Goal: Task Accomplishment & Management: Manage account settings

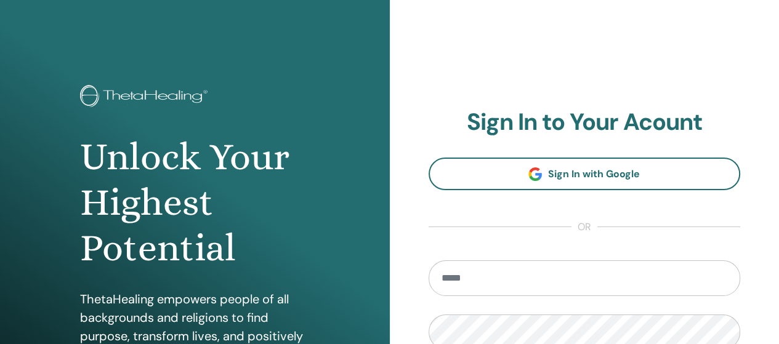
scroll to position [123, 0]
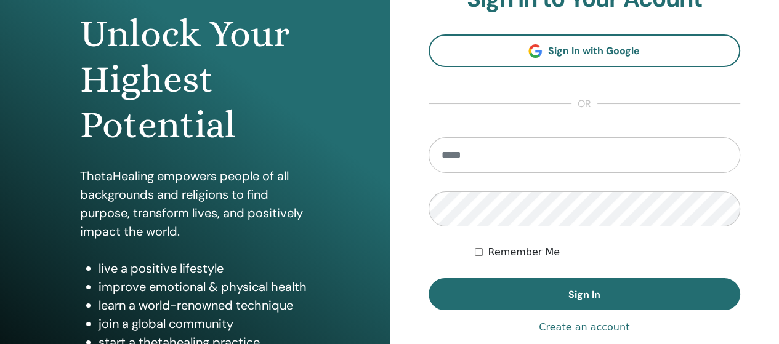
click at [475, 148] on input "email" at bounding box center [585, 155] width 312 height 36
type input "**********"
click at [559, 284] on button "Sign In" at bounding box center [585, 294] width 312 height 32
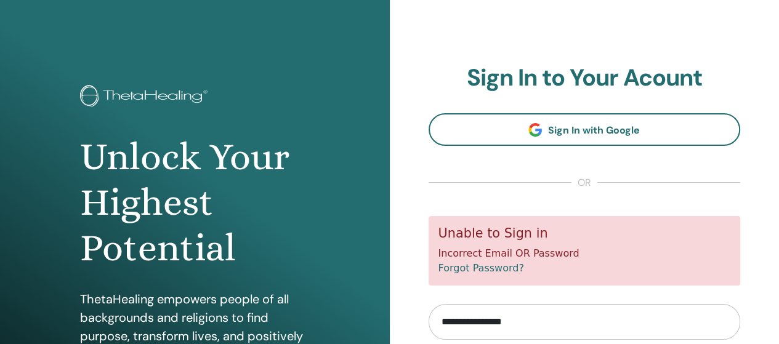
scroll to position [62, 0]
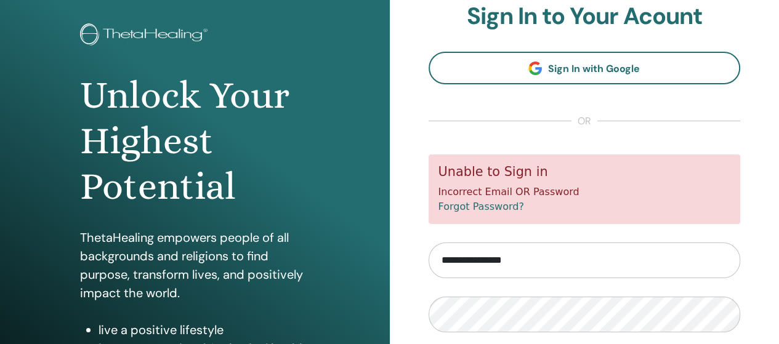
drag, startPoint x: 562, startPoint y: 263, endPoint x: 346, endPoint y: 258, distance: 216.9
click at [346, 259] on div "Unlock Your Highest Potential ThetaHealing empowers people of all backgrounds a…" at bounding box center [389, 233] width 779 height 591
type input "**********"
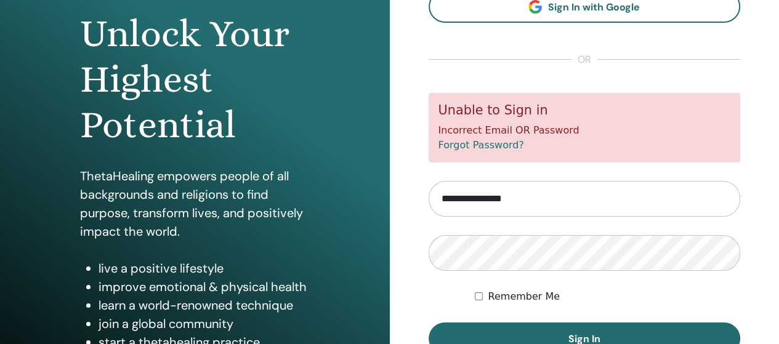
click at [580, 333] on span "Sign In" at bounding box center [585, 339] width 32 height 13
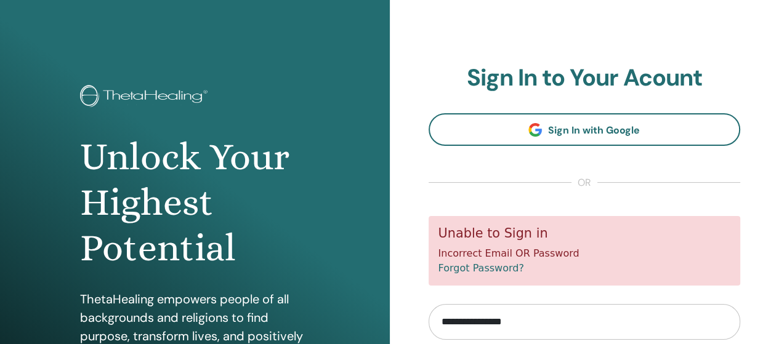
scroll to position [123, 0]
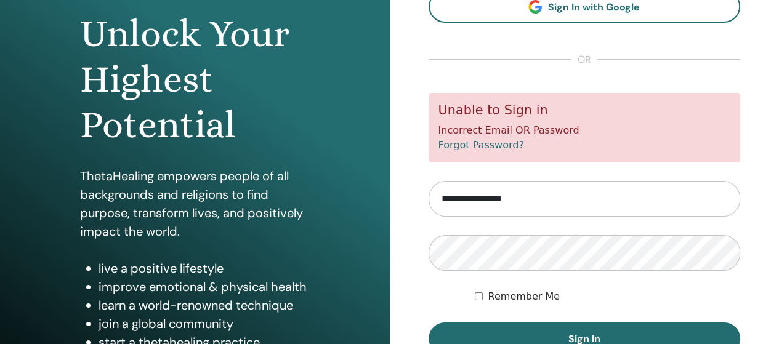
click at [561, 326] on button "Sign In" at bounding box center [585, 339] width 312 height 32
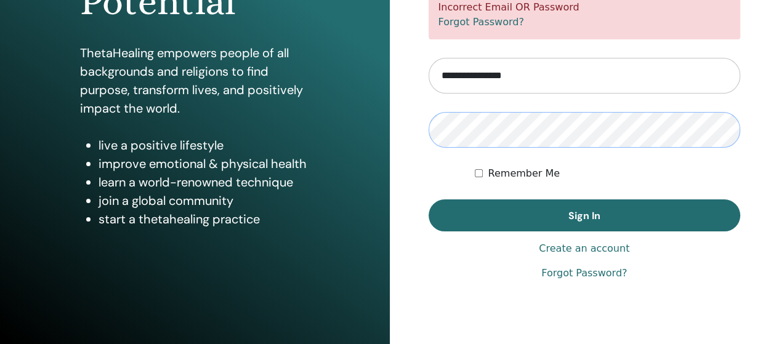
click at [429, 200] on button "Sign In" at bounding box center [585, 216] width 312 height 32
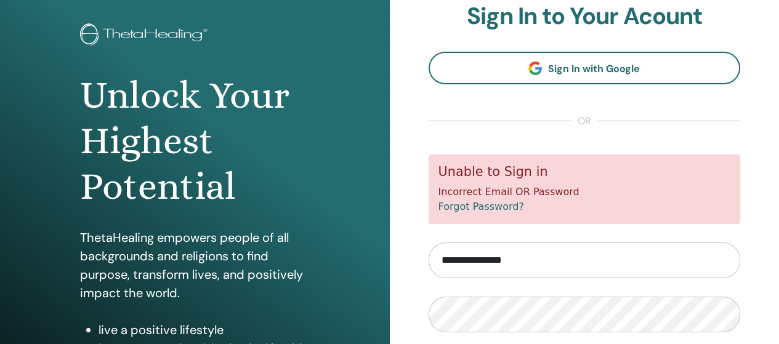
scroll to position [185, 0]
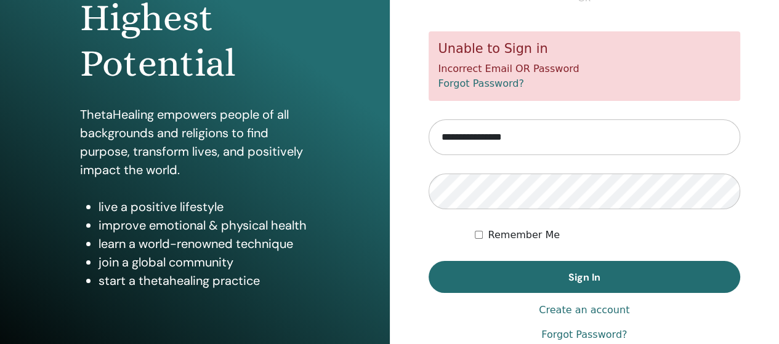
click at [546, 210] on form "**********" at bounding box center [585, 161] width 312 height 261
click at [429, 261] on button "Sign In" at bounding box center [585, 277] width 312 height 32
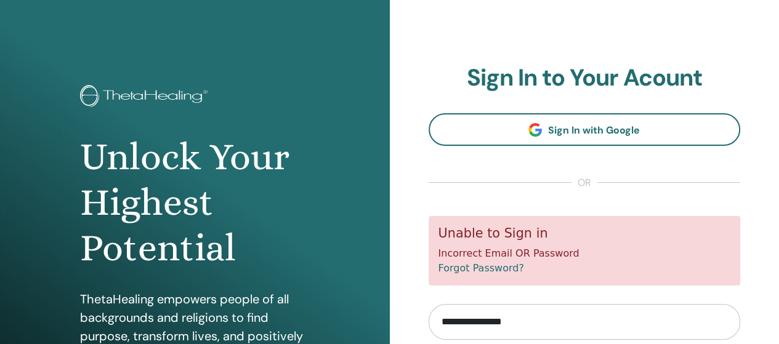
scroll to position [185, 0]
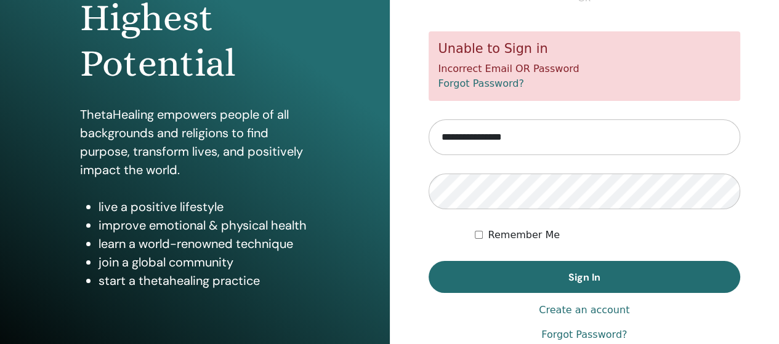
click at [584, 283] on span "Sign In" at bounding box center [585, 277] width 32 height 13
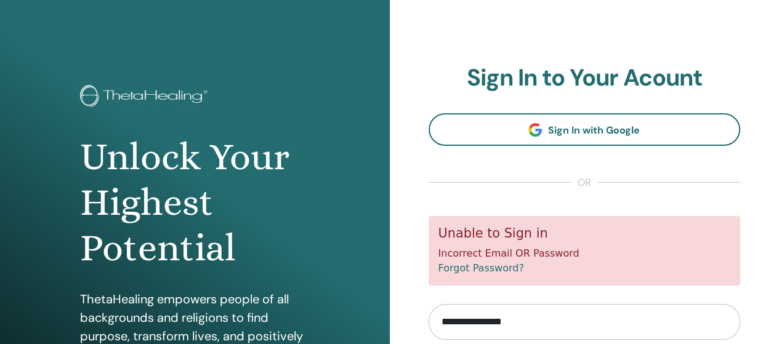
scroll to position [123, 0]
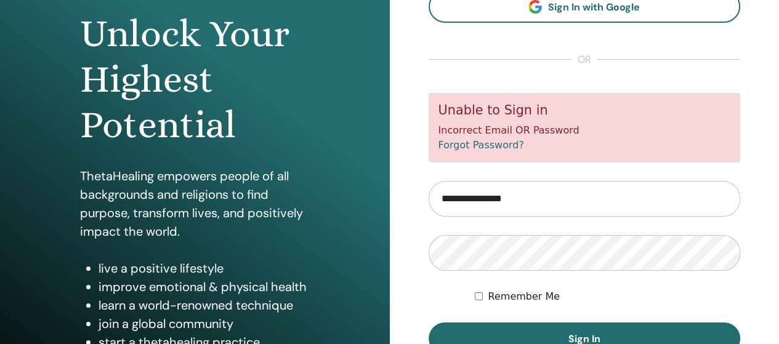
click at [615, 332] on button "Sign In" at bounding box center [585, 339] width 312 height 32
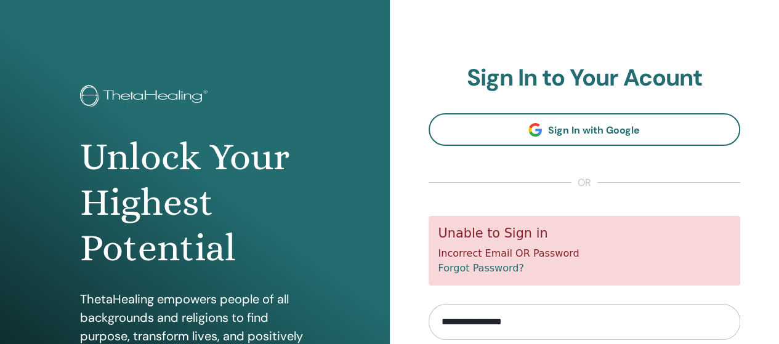
scroll to position [123, 0]
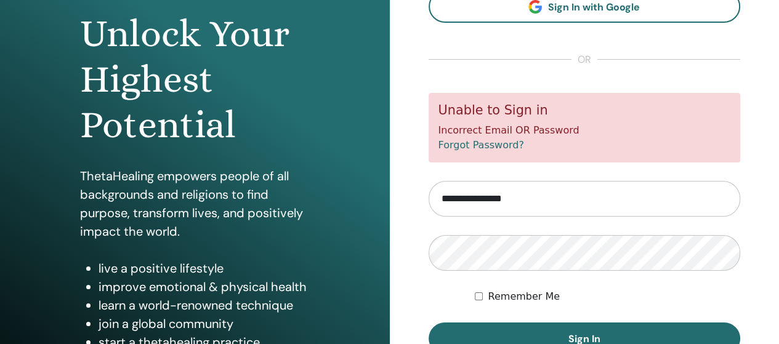
click at [602, 337] on button "Sign In" at bounding box center [585, 339] width 312 height 32
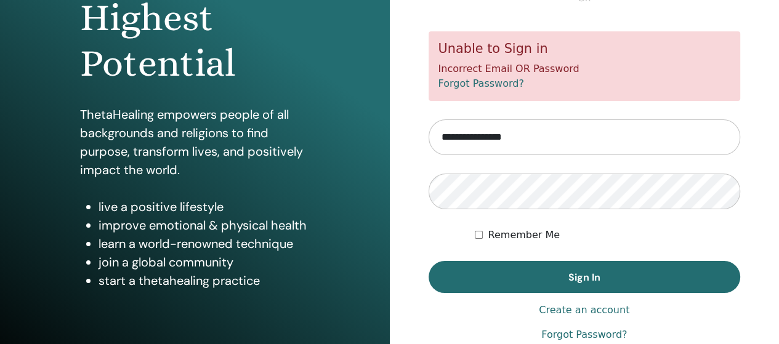
scroll to position [246, 0]
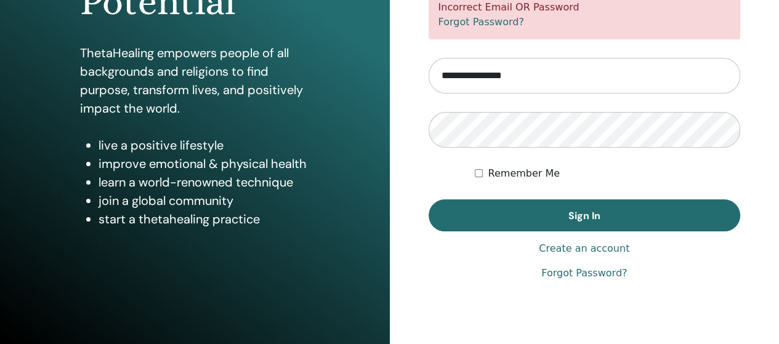
click at [567, 272] on link "Forgot Password?" at bounding box center [584, 273] width 86 height 15
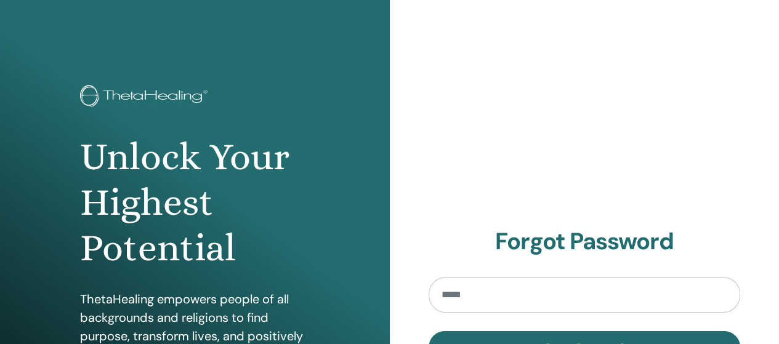
scroll to position [62, 0]
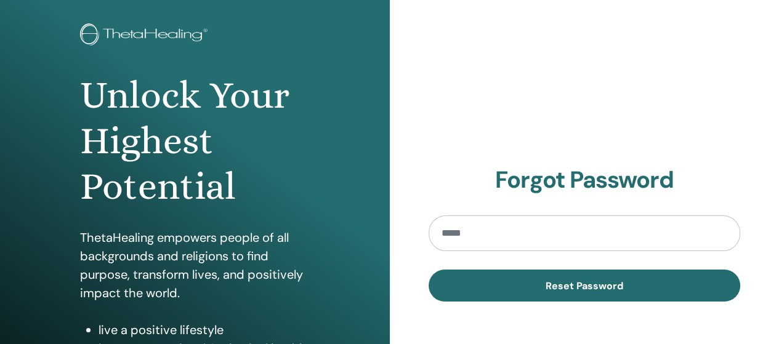
click at [491, 224] on input "email" at bounding box center [585, 234] width 312 height 36
click at [563, 292] on span "Reset Password" at bounding box center [585, 286] width 78 height 13
drag, startPoint x: 594, startPoint y: 245, endPoint x: 330, endPoint y: 235, distance: 263.8
click at [330, 235] on div "**********" at bounding box center [389, 233] width 779 height 591
type input "**********"
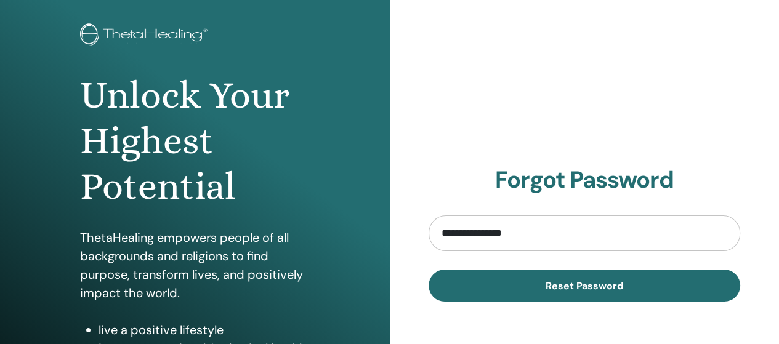
click at [562, 280] on span "Reset Password" at bounding box center [585, 286] width 78 height 13
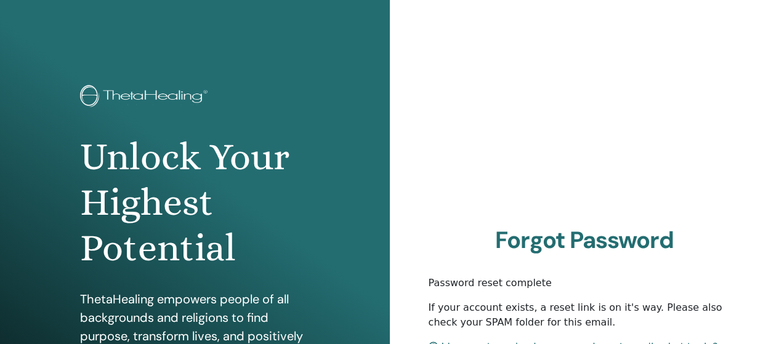
scroll to position [185, 0]
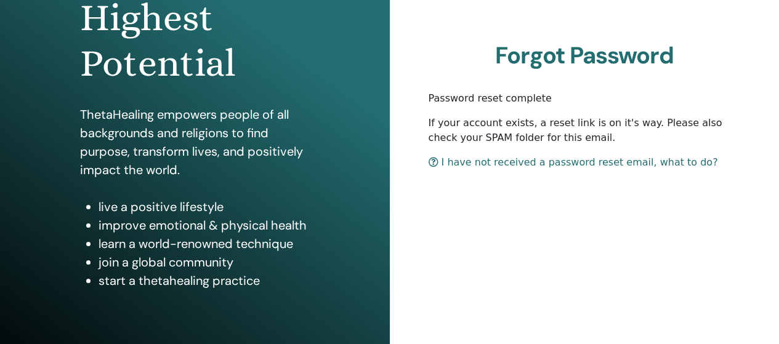
click at [541, 166] on link "I have not received a password reset email, what to do?" at bounding box center [573, 162] width 289 height 12
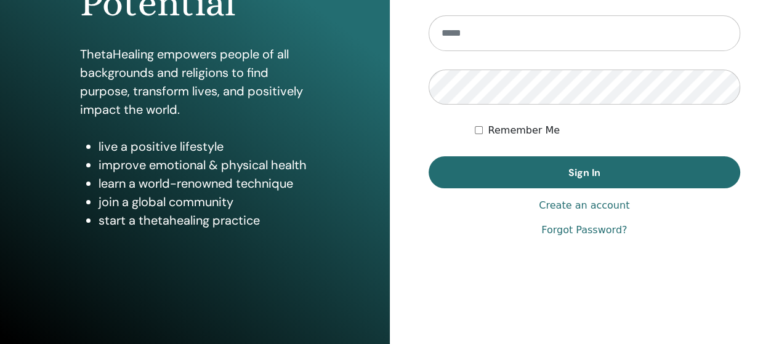
scroll to position [60, 0]
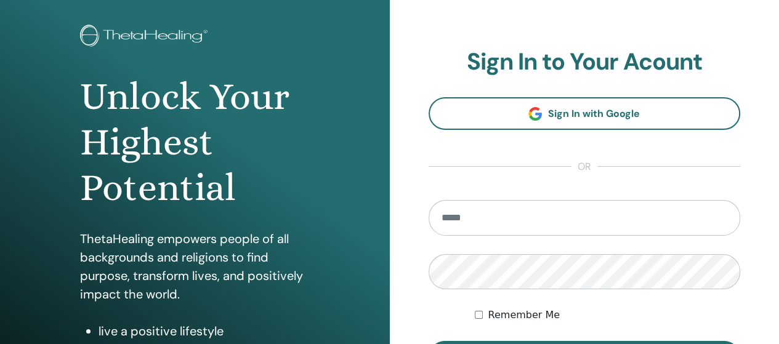
click at [526, 212] on input "email" at bounding box center [585, 218] width 312 height 36
click at [466, 230] on input "email" at bounding box center [585, 218] width 312 height 36
type input "**********"
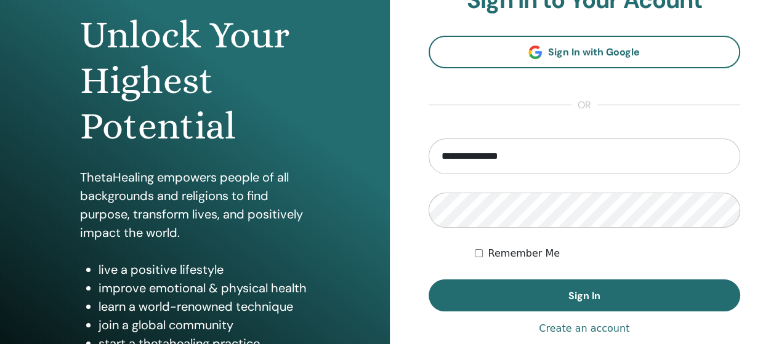
click at [555, 306] on button "Sign In" at bounding box center [585, 296] width 312 height 32
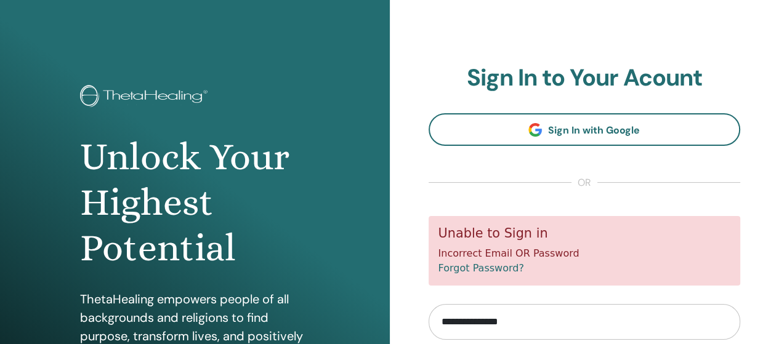
scroll to position [62, 0]
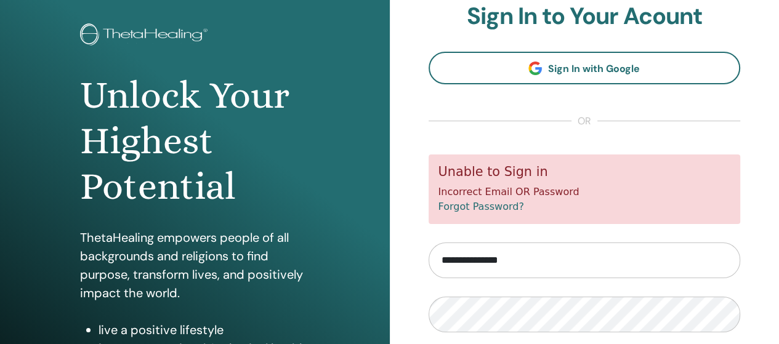
click at [480, 257] on input "**********" at bounding box center [585, 261] width 312 height 36
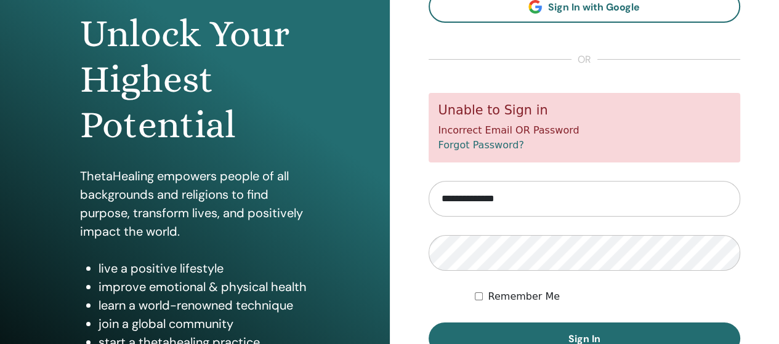
scroll to position [185, 0]
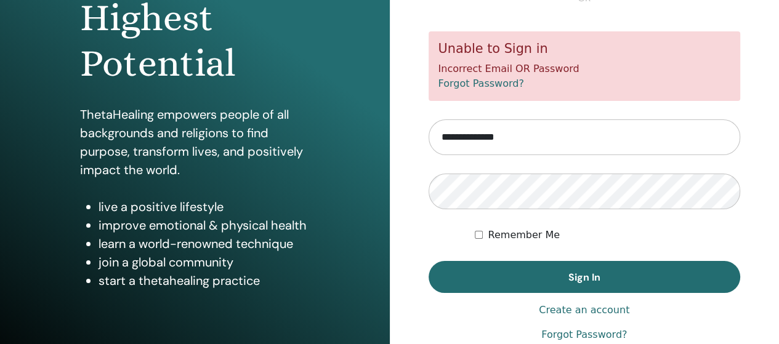
type input "**********"
click at [495, 171] on form "**********" at bounding box center [585, 161] width 312 height 261
click at [589, 283] on span "Sign In" at bounding box center [585, 277] width 32 height 13
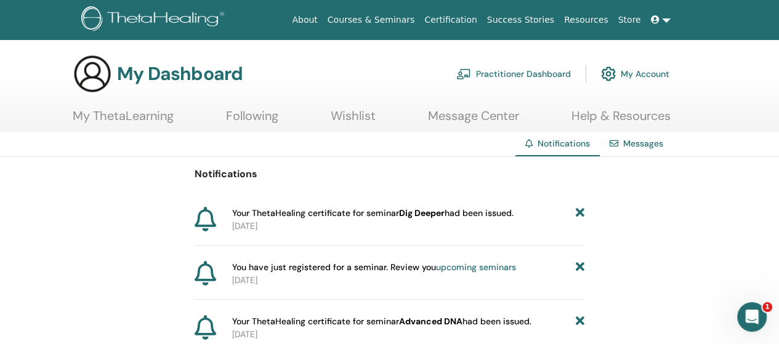
click at [539, 75] on link "Practitioner Dashboard" at bounding box center [513, 73] width 115 height 27
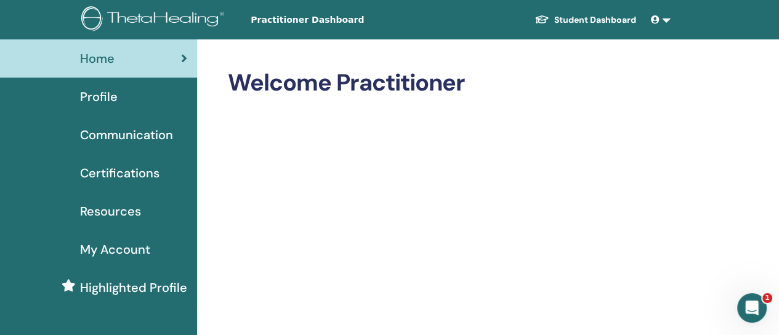
click at [615, 20] on link "Student Dashboard" at bounding box center [585, 20] width 121 height 23
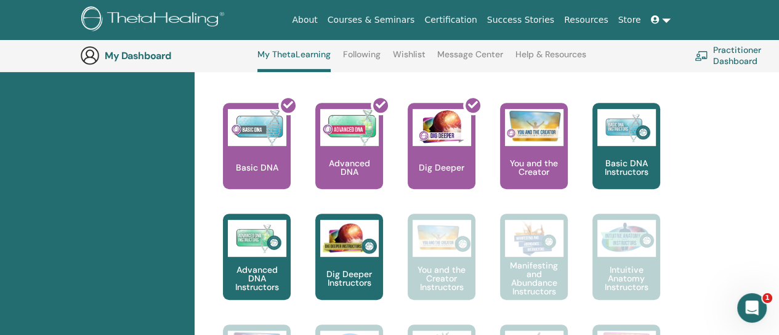
scroll to position [463, 0]
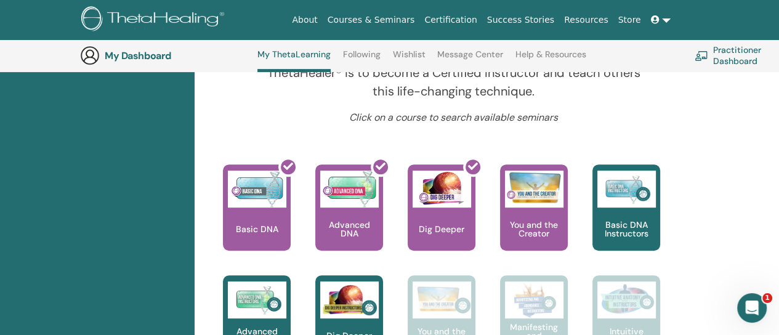
click at [245, 211] on div at bounding box center [264, 212] width 68 height 111
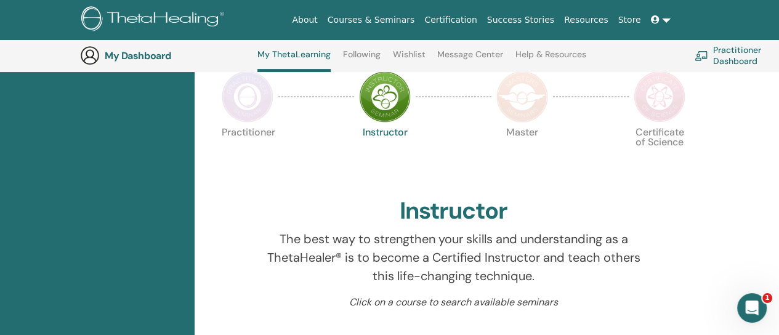
scroll to position [217, 0]
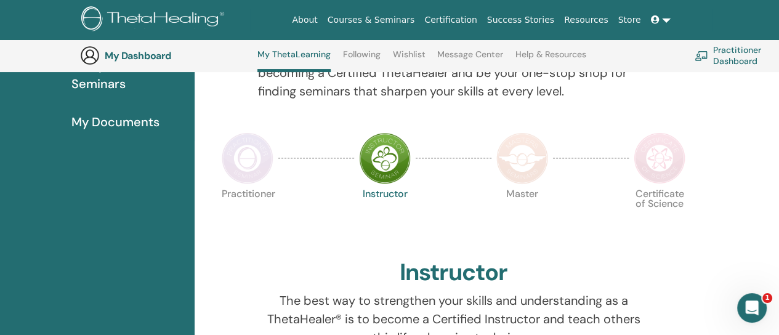
click at [354, 57] on link "Following" at bounding box center [362, 59] width 38 height 20
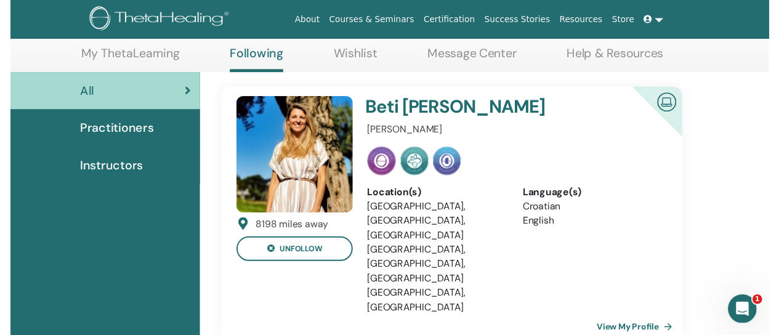
scroll to position [278, 0]
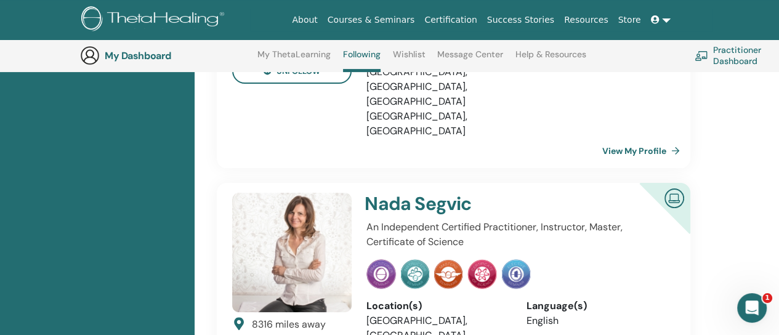
click at [753, 306] on icon "Otvori Intercom Messenger" at bounding box center [752, 308] width 20 height 20
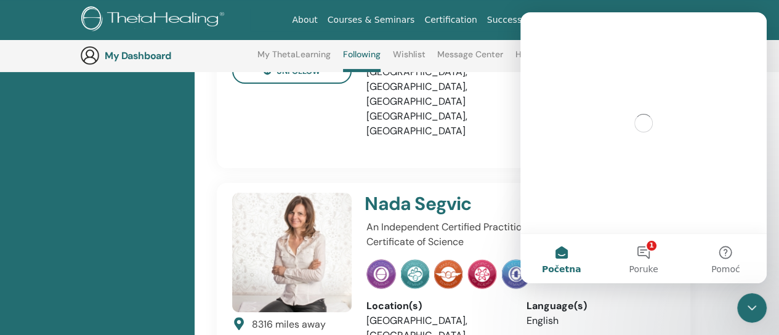
scroll to position [0, 0]
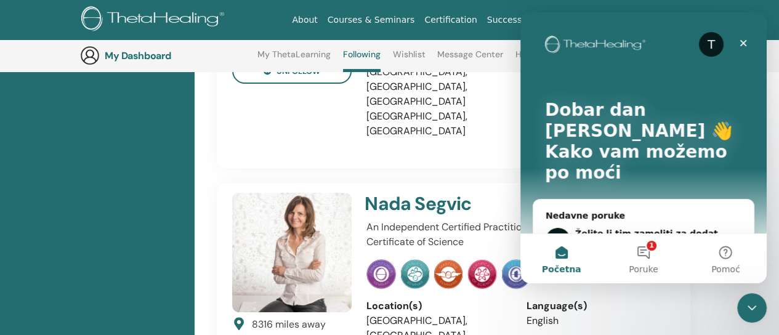
click at [634, 251] on button "1 Poruke" at bounding box center [643, 258] width 82 height 49
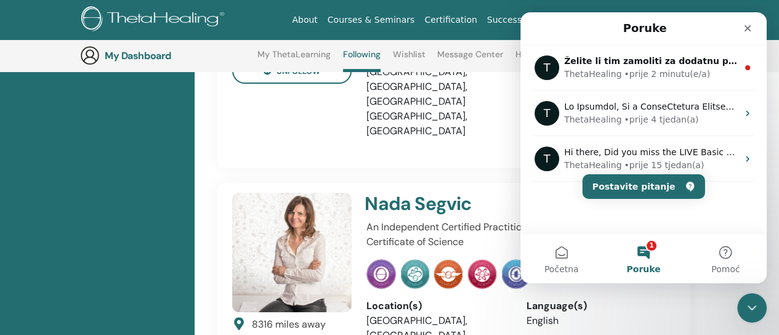
click at [654, 66] on span "Želite li tim zamoliti za dodatnu pomoć?" at bounding box center [661, 61] width 195 height 10
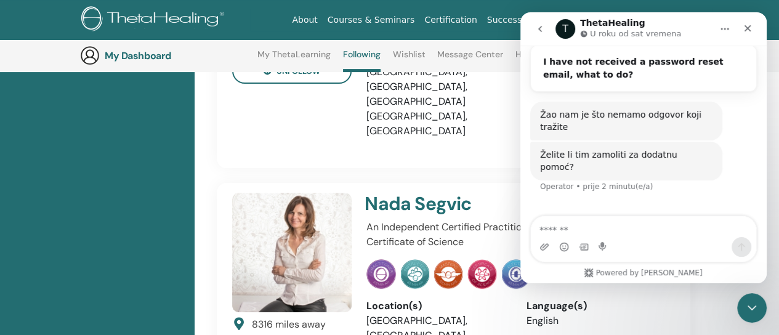
scroll to position [174, 0]
click at [745, 29] on icon "Zatvori" at bounding box center [748, 28] width 10 height 10
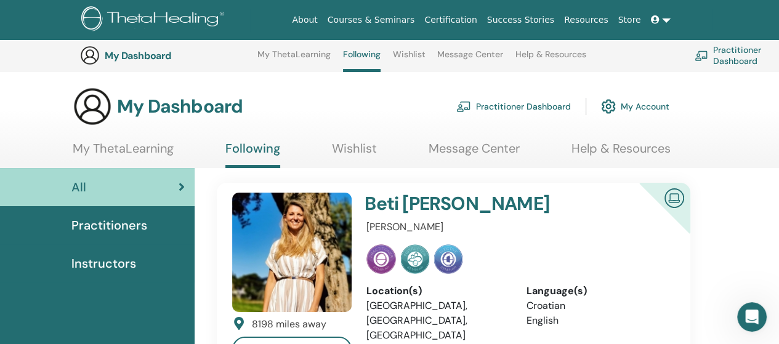
scroll to position [164, 0]
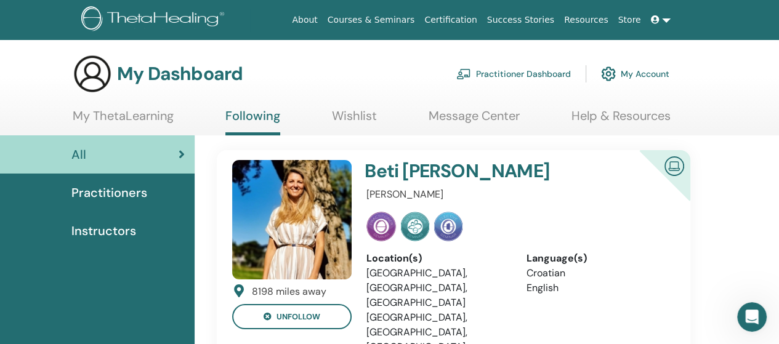
click at [392, 15] on link "Courses & Seminars" at bounding box center [371, 20] width 97 height 23
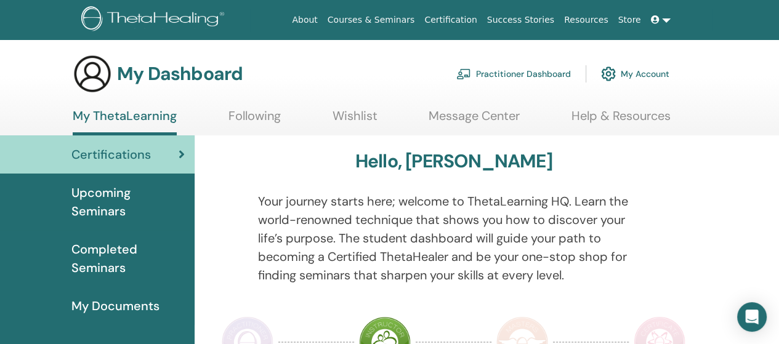
click at [659, 22] on icon at bounding box center [655, 19] width 9 height 9
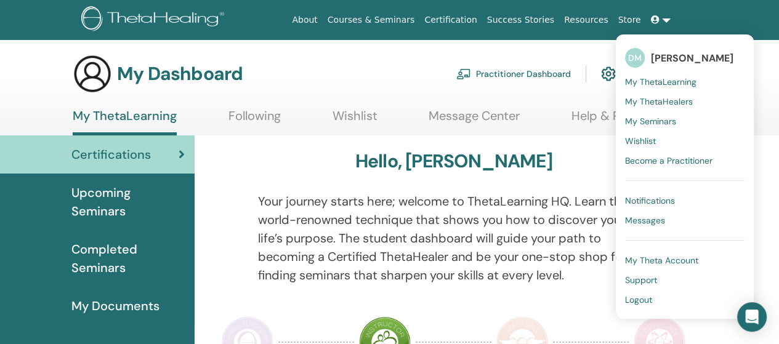
click at [631, 304] on span "Logout" at bounding box center [638, 299] width 27 height 11
